Goal: Task Accomplishment & Management: Use online tool/utility

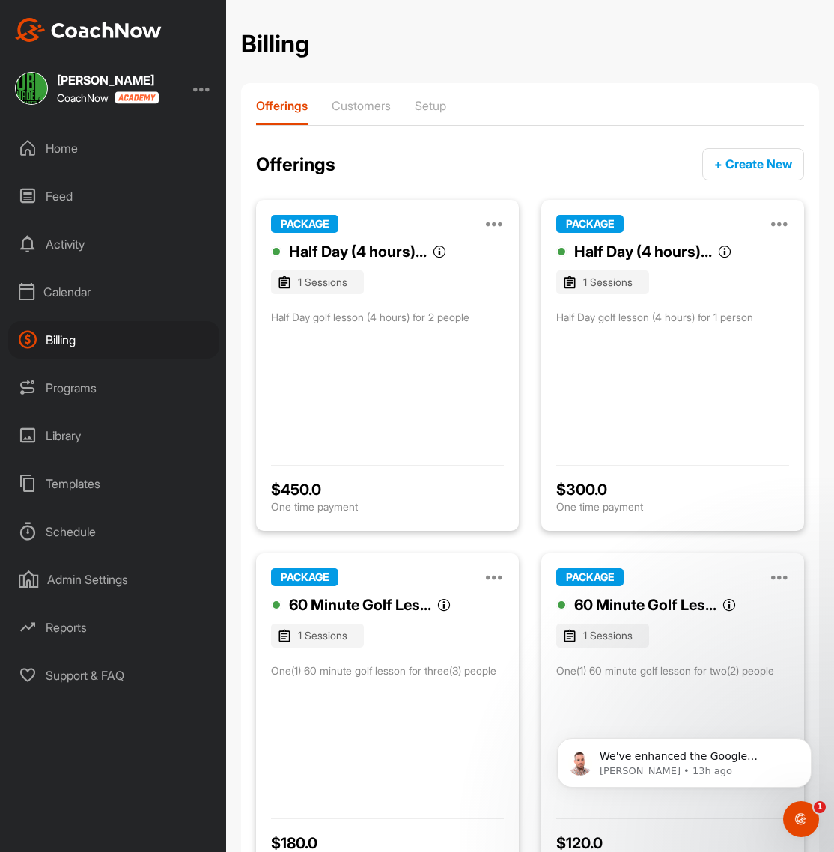
click at [79, 291] on div "Calendar" at bounding box center [113, 291] width 211 height 37
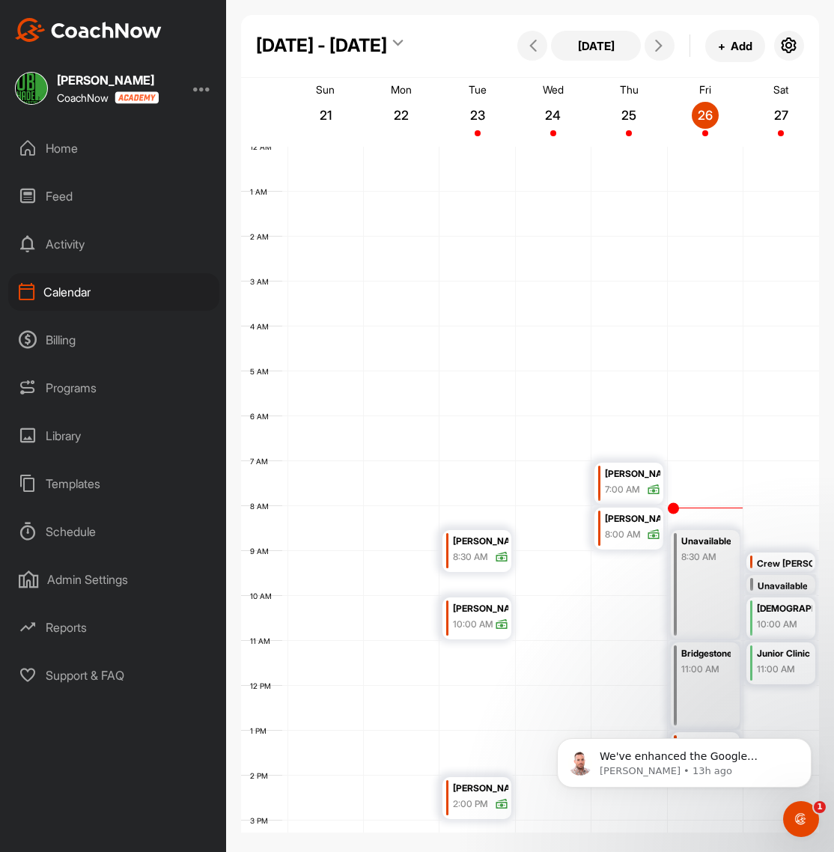
scroll to position [259, 0]
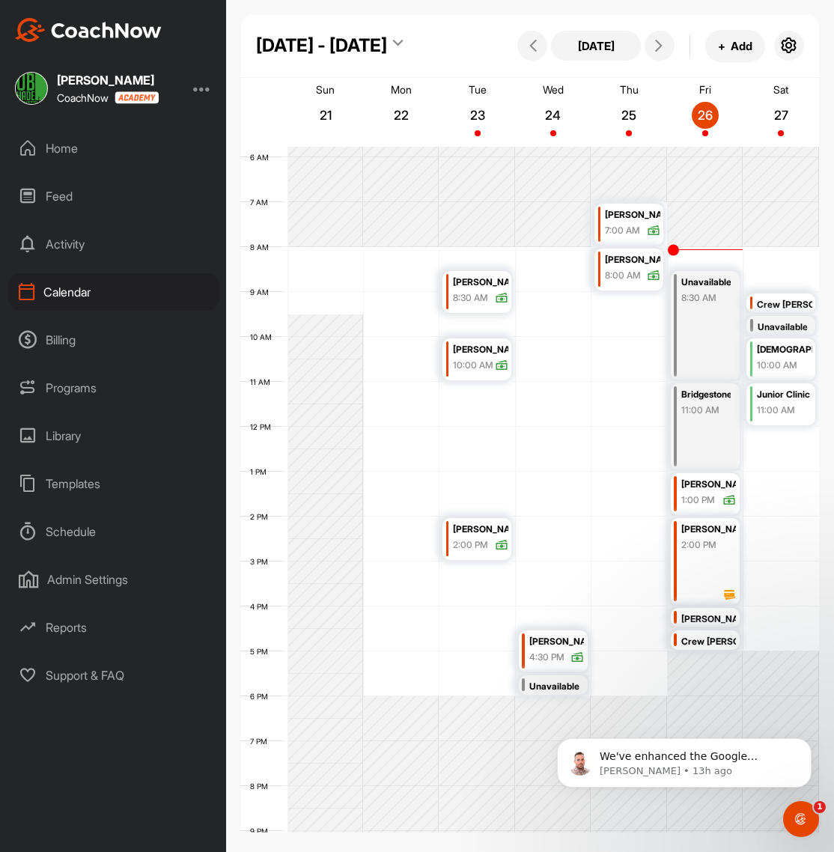
click at [729, 596] on icon at bounding box center [729, 594] width 13 height 13
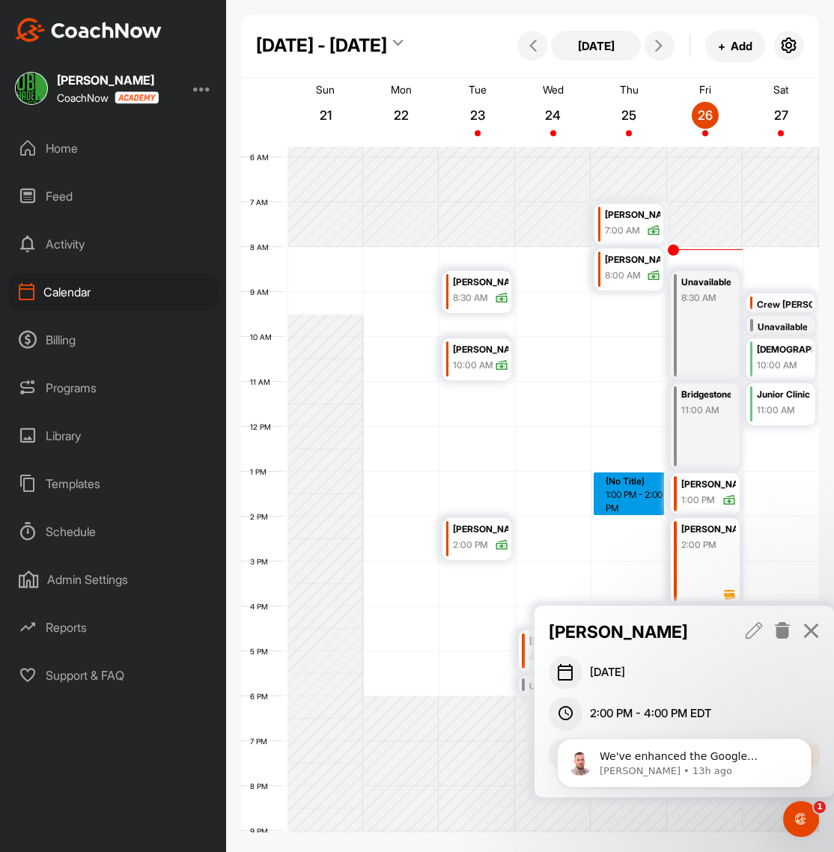
click at [623, 512] on div "12 AM 1 AM 2 AM 3 AM 4 AM 5 AM 6 AM 7 AM 8 AM 9 AM 10 AM 11 AM 12 PM 1 PM 2 PM …" at bounding box center [530, 427] width 578 height 1079
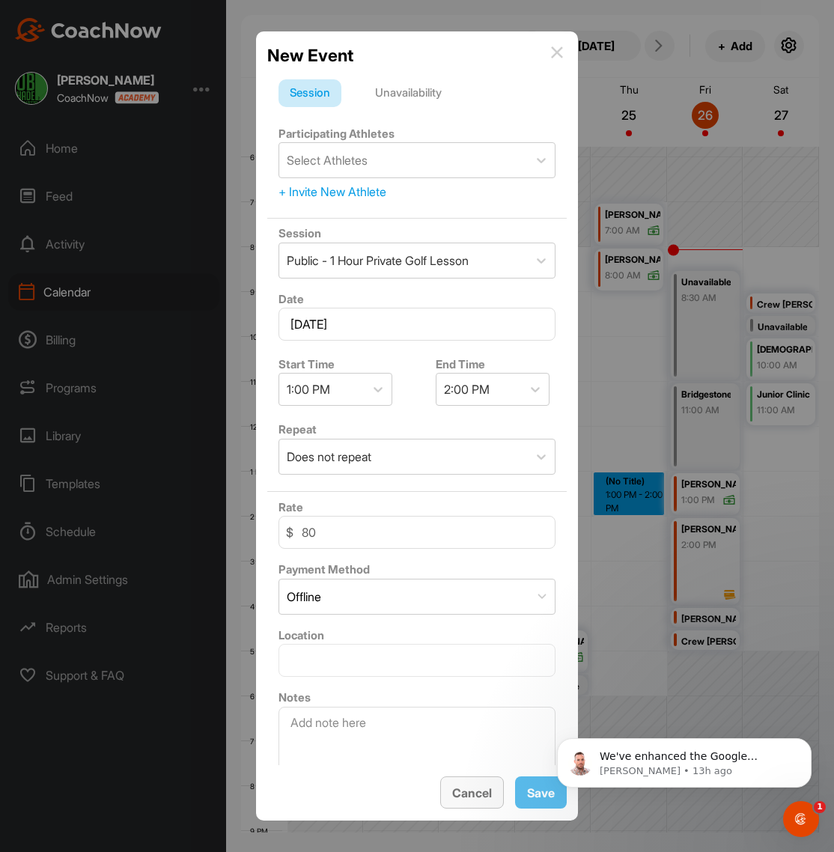
click at [471, 792] on span "Cancel" at bounding box center [472, 793] width 40 height 15
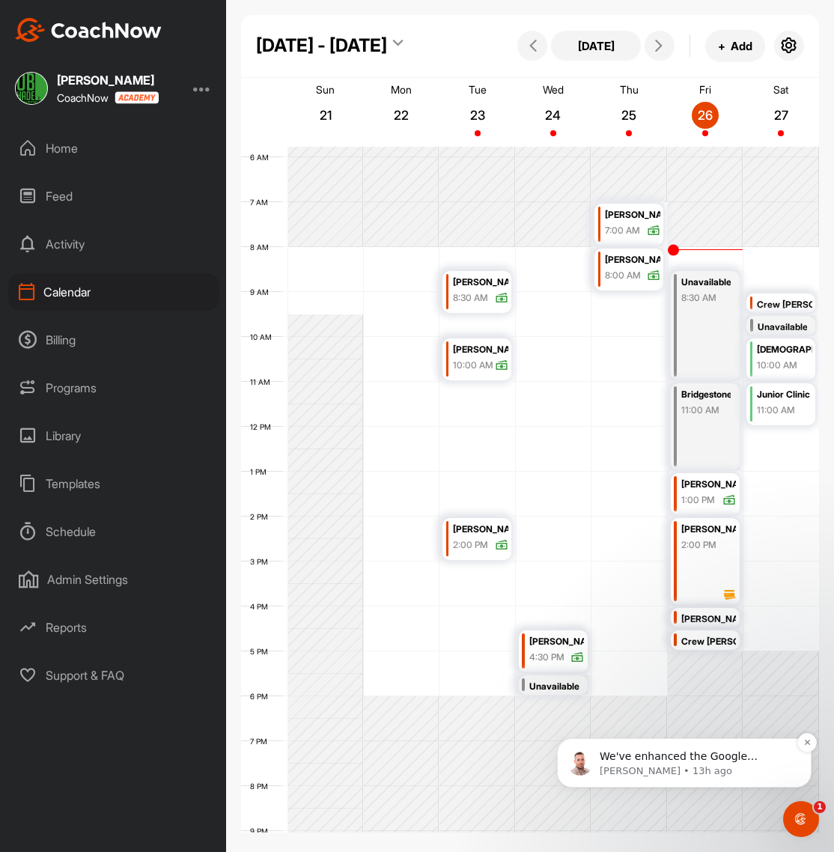
click at [745, 758] on span "We've enhanced the Google Calendar integration for a more seamless experience. …" at bounding box center [694, 838] width 189 height 176
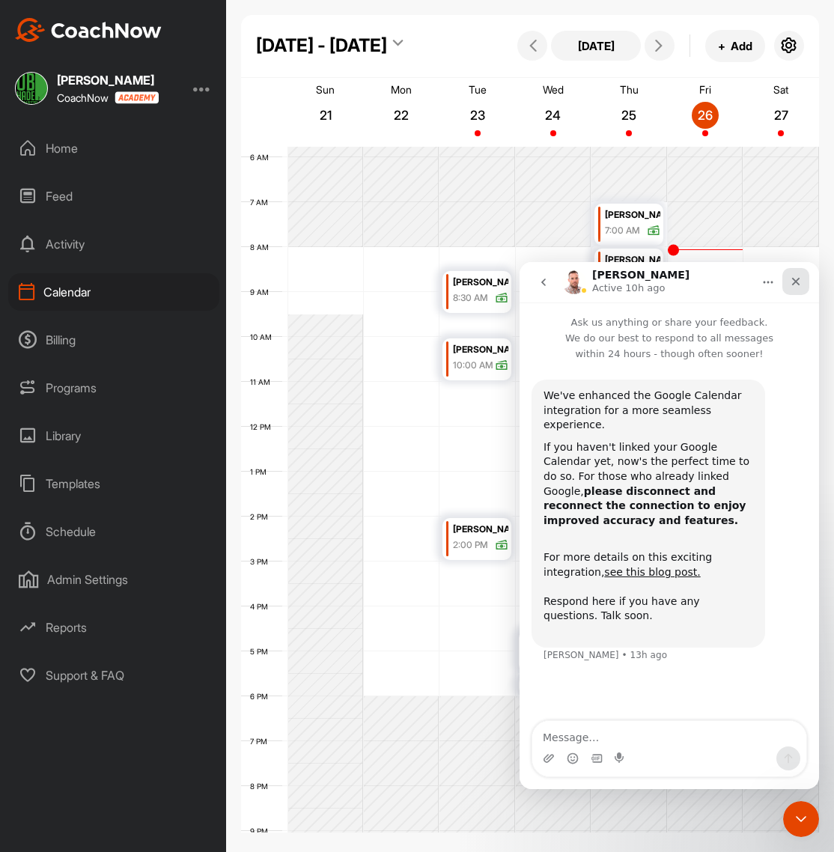
click at [797, 286] on icon "Close" at bounding box center [796, 282] width 12 height 12
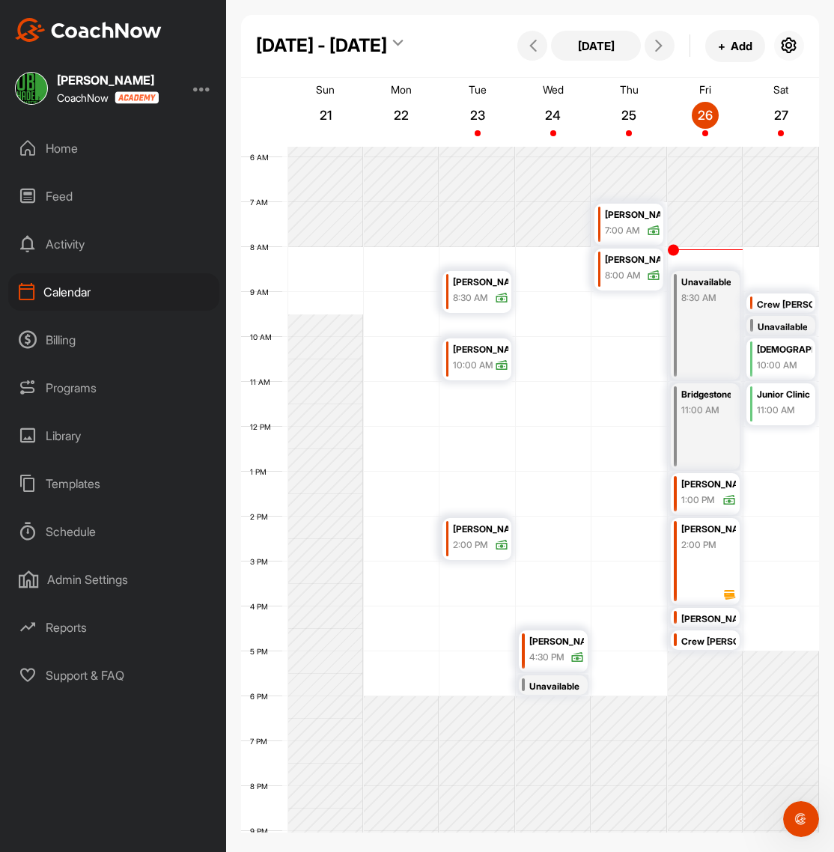
click at [794, 43] on icon "button" at bounding box center [789, 46] width 18 height 18
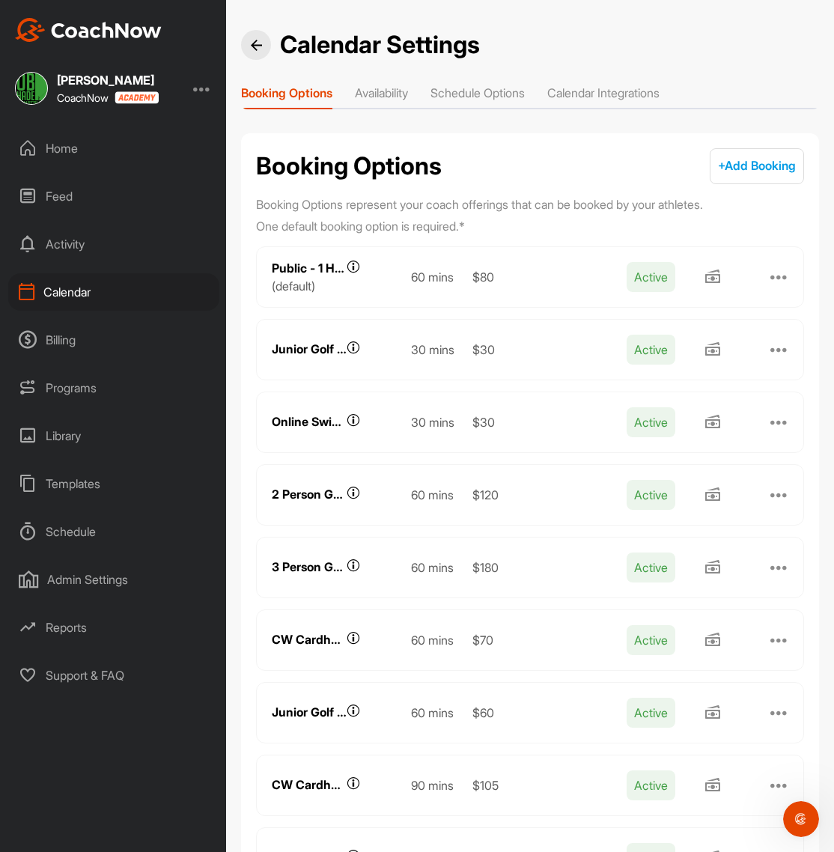
click at [622, 88] on li "Calendar Integrations" at bounding box center [603, 96] width 112 height 24
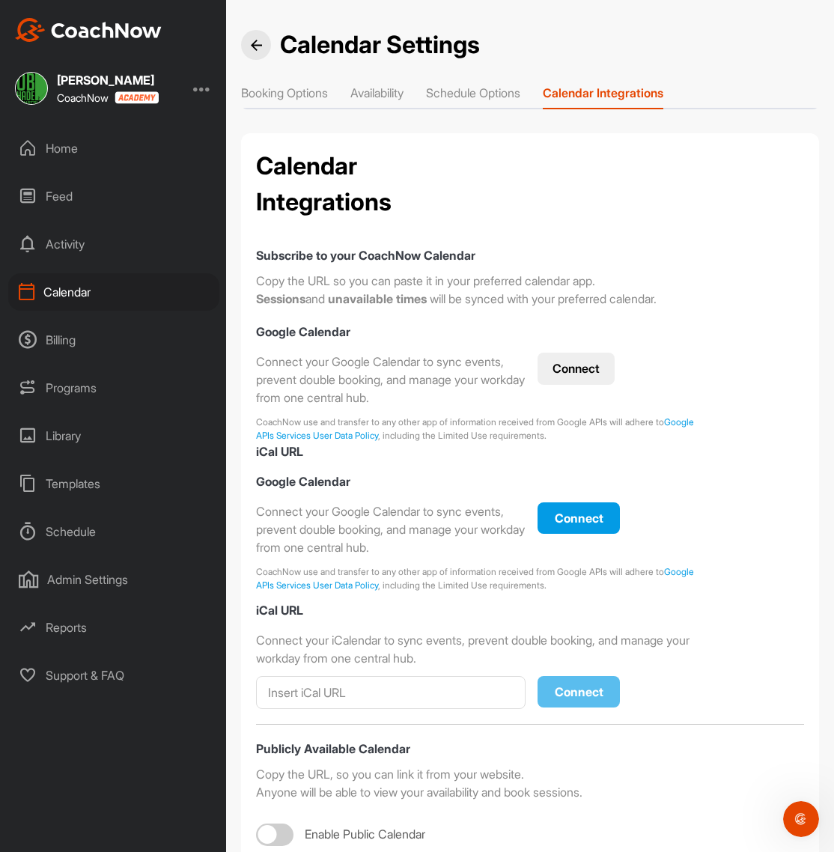
checkbox input "true"
click at [587, 525] on div "Connect" at bounding box center [579, 518] width 58 height 18
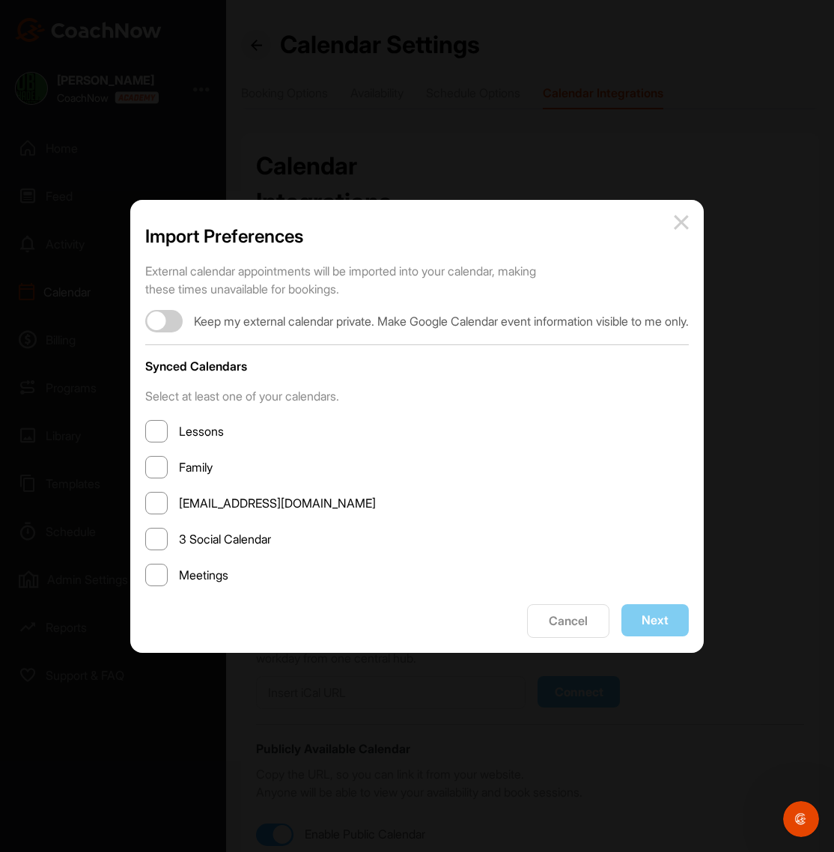
click at [145, 431] on span at bounding box center [156, 431] width 22 height 22
click at [179, 431] on input "Lessons" at bounding box center [179, 431] width 0 height 0
click at [145, 464] on span at bounding box center [156, 467] width 22 height 22
click at [179, 467] on input "Family" at bounding box center [179, 467] width 0 height 0
click at [679, 622] on button "Next" at bounding box center [655, 620] width 67 height 32
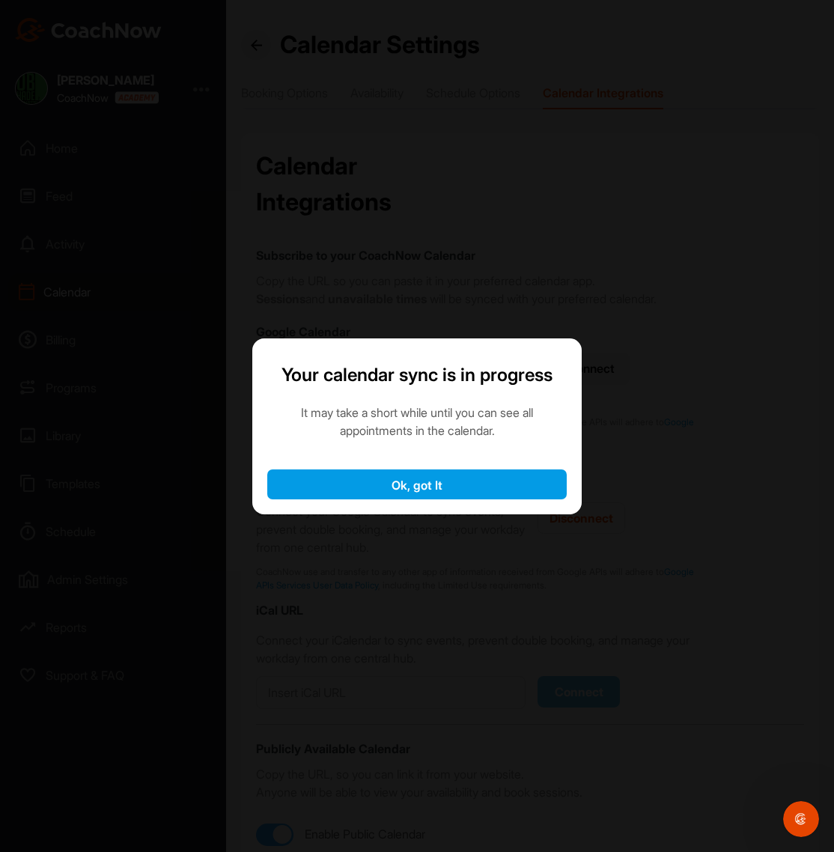
click at [450, 489] on button "Ok, got It" at bounding box center [417, 485] width 300 height 30
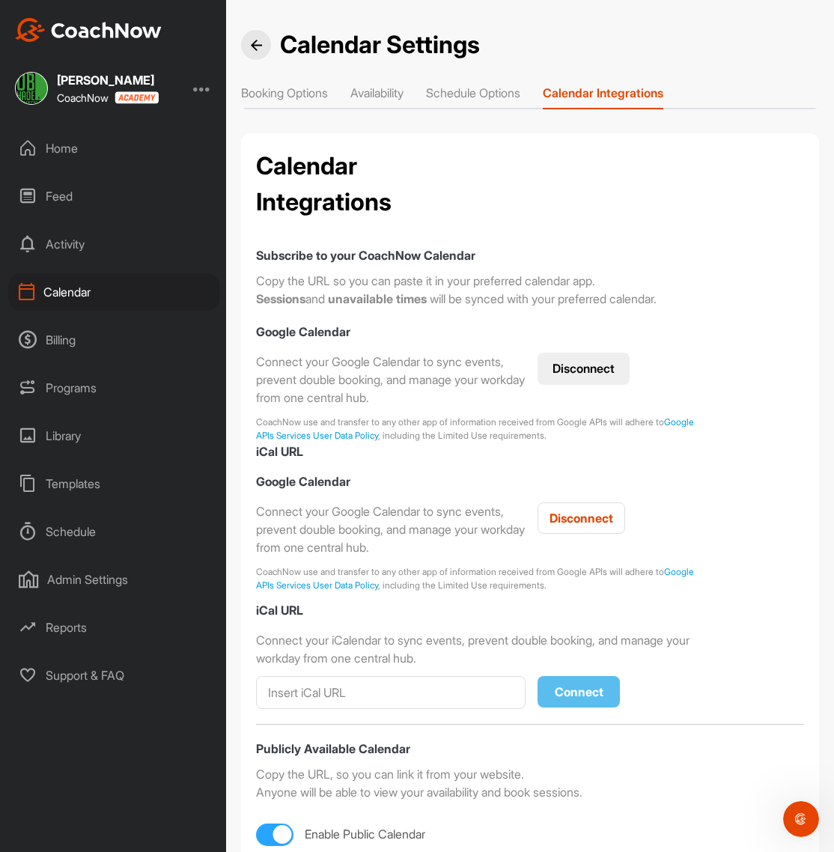
click at [260, 44] on img at bounding box center [256, 45] width 11 height 11
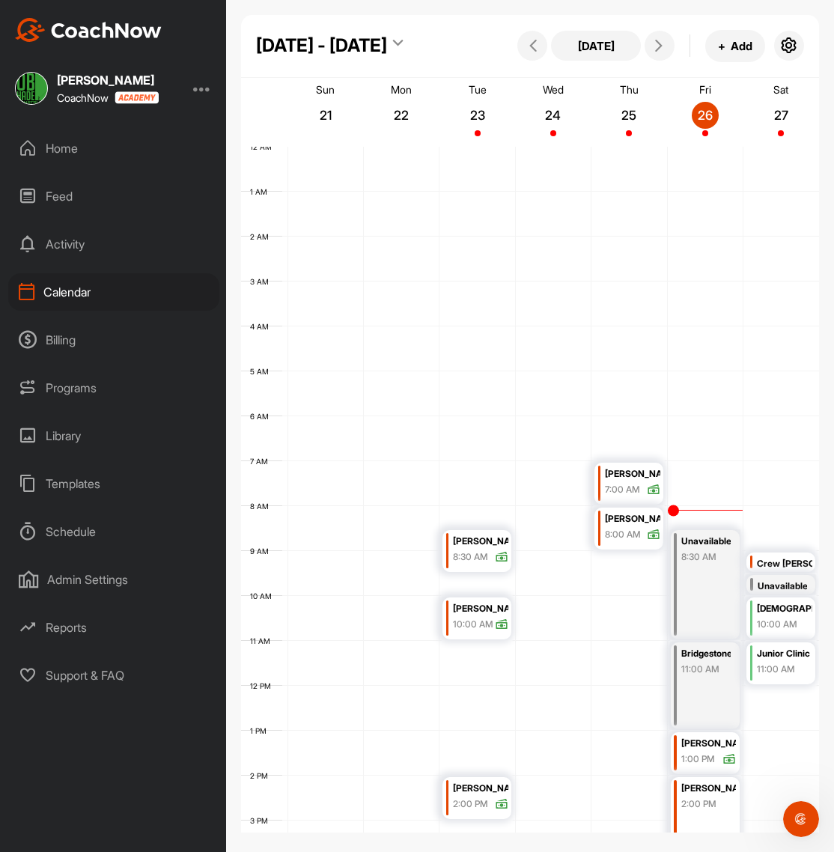
scroll to position [259, 0]
